Goal: Task Accomplishment & Management: Manage account settings

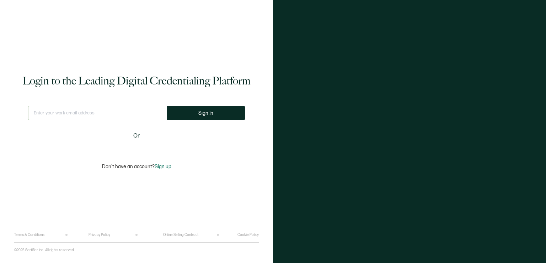
type input "[EMAIL_ADDRESS][DOMAIN_NAME]"
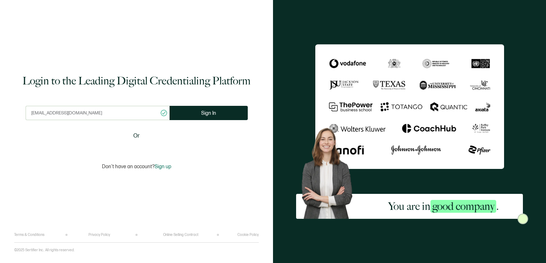
drag, startPoint x: 520, startPoint y: 217, endPoint x: 529, endPoint y: 208, distance: 13.1
click at [529, 208] on div "You are in good company ." at bounding box center [409, 131] width 273 height 263
